Goal: Complete application form

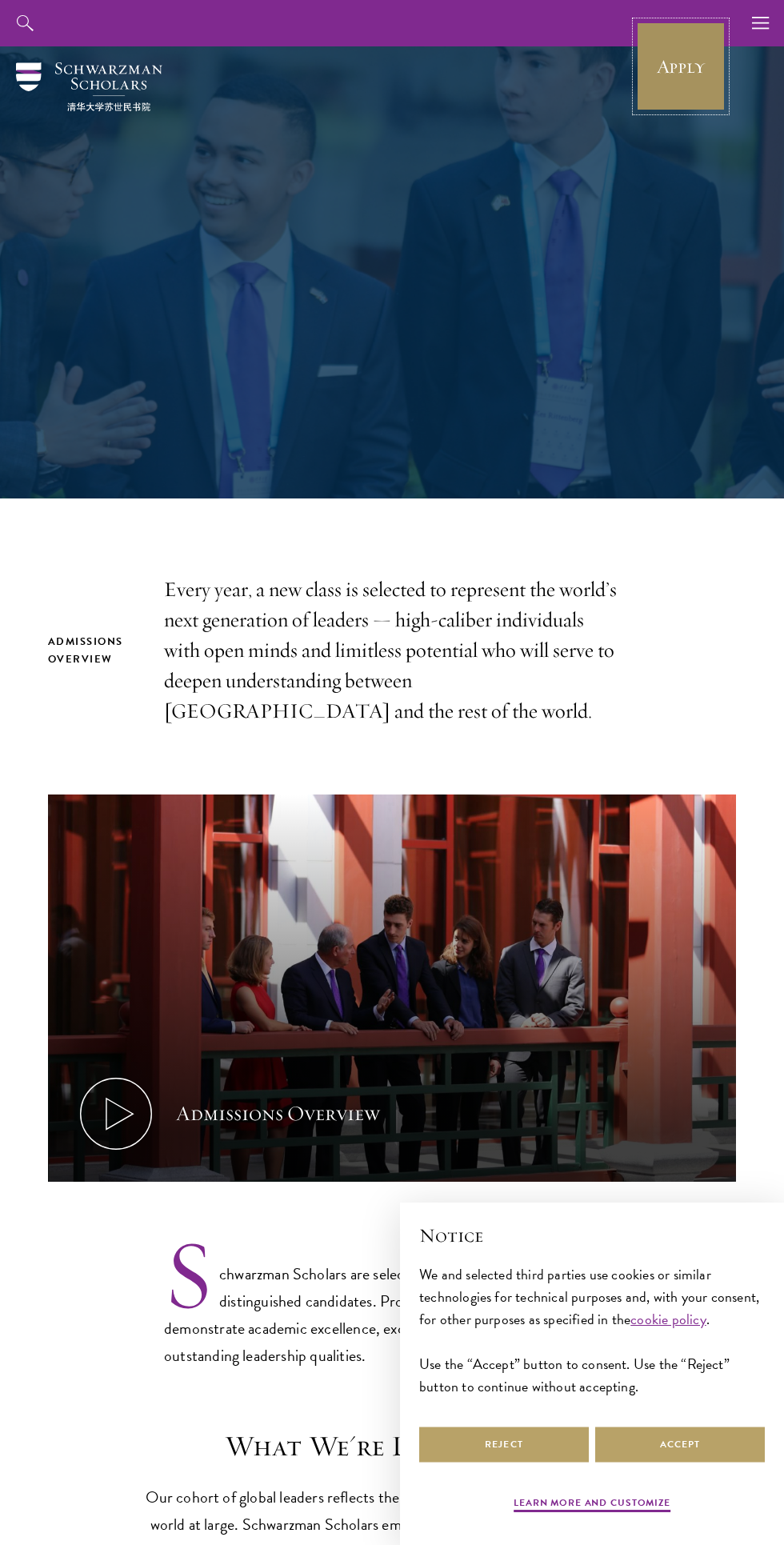
click at [697, 70] on link "Apply" at bounding box center [680, 66] width 89 height 89
click at [720, 89] on link "Apply" at bounding box center [680, 66] width 89 height 89
